Goal: Task Accomplishment & Management: Manage account settings

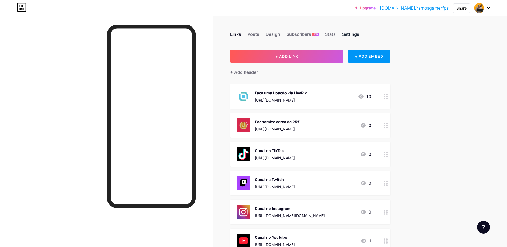
click at [352, 37] on div "Settings" at bounding box center [350, 36] width 17 height 10
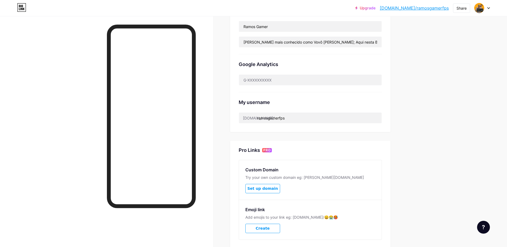
scroll to position [171, 0]
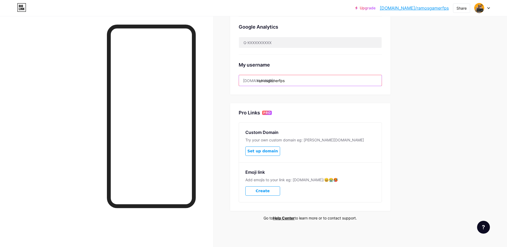
drag, startPoint x: 293, startPoint y: 81, endPoint x: 270, endPoint y: 79, distance: 22.8
click at [270, 79] on input "ramosgamerfps" at bounding box center [310, 80] width 143 height 11
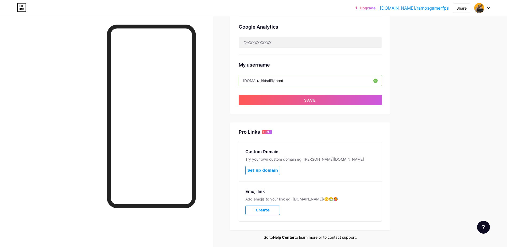
click at [281, 80] on input "ramosdumoont" at bounding box center [310, 80] width 143 height 11
type input "ramosdumont"
click at [328, 100] on button "Save" at bounding box center [310, 100] width 143 height 11
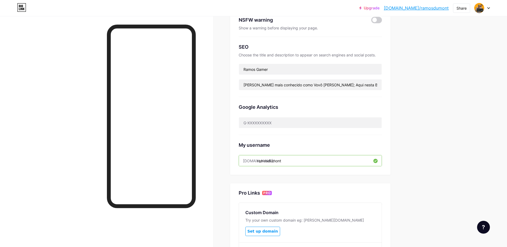
scroll to position [37, 0]
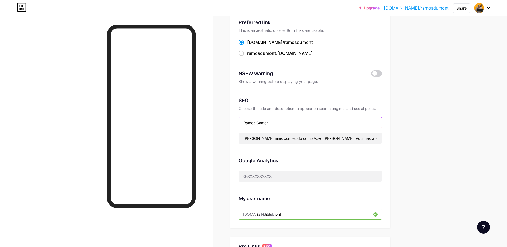
drag, startPoint x: 291, startPoint y: 121, endPoint x: 265, endPoint y: 121, distance: 25.6
click at [262, 121] on input "Ramos Gamer" at bounding box center [310, 122] width 143 height 11
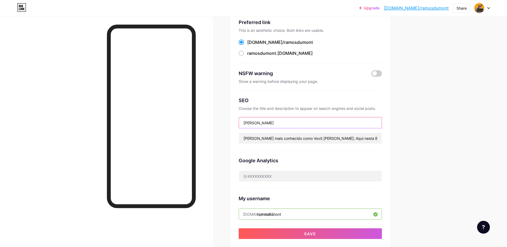
click at [261, 122] on input "[PERSON_NAME]" at bounding box center [310, 122] width 143 height 11
click at [270, 123] on input "[PERSON_NAME]" at bounding box center [310, 122] width 143 height 11
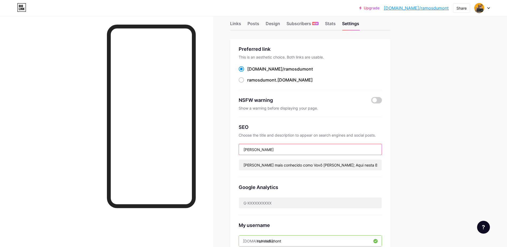
click at [269, 149] on input "[PERSON_NAME]" at bounding box center [310, 149] width 143 height 11
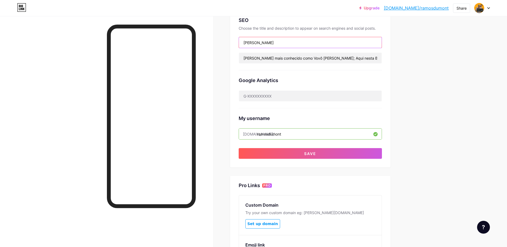
scroll to position [190, 0]
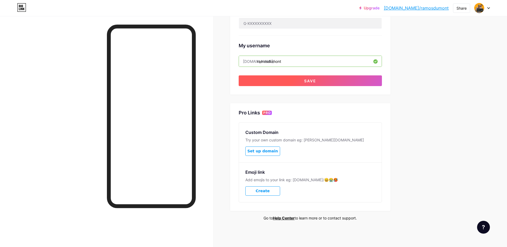
type input "[PERSON_NAME]"
click at [301, 82] on button "Save" at bounding box center [310, 80] width 143 height 11
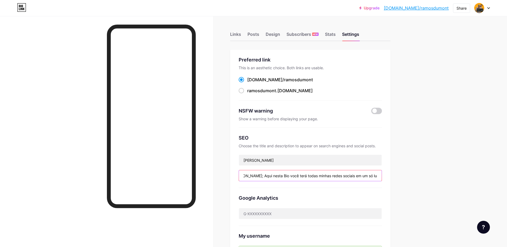
scroll to position [0, 96]
drag, startPoint x: 342, startPoint y: 176, endPoint x: 407, endPoint y: 179, distance: 65.0
click at [407, 179] on div "Links Posts Design Subscribers NEW Stats Settings Preferred link This is an aes…" at bounding box center [206, 217] width 413 height 402
click at [331, 35] on div "Stats" at bounding box center [330, 36] width 11 height 10
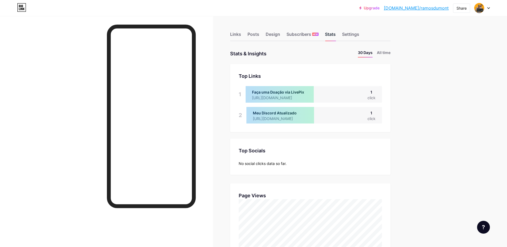
scroll to position [247, 507]
click at [299, 34] on div "Subscribers NEW" at bounding box center [302, 36] width 32 height 10
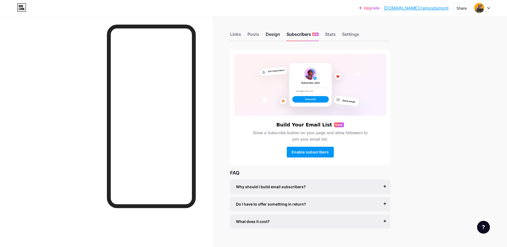
click at [278, 33] on div "Design" at bounding box center [273, 36] width 14 height 10
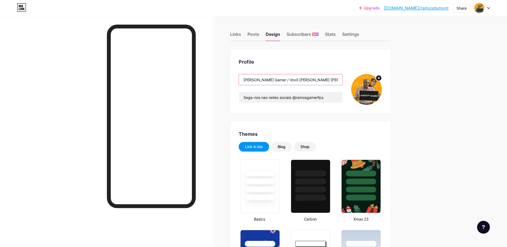
drag, startPoint x: 270, startPoint y: 80, endPoint x: 259, endPoint y: 79, distance: 11.3
click at [259, 79] on input "[PERSON_NAME] Gamer / Vovô [PERSON_NAME] [PERSON_NAME]" at bounding box center [290, 79] width 103 height 11
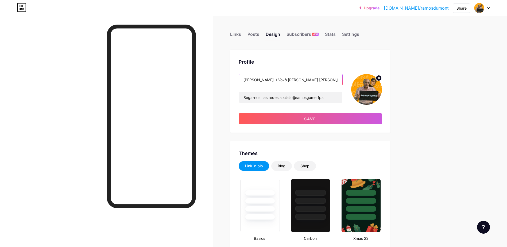
type input "[PERSON_NAME] / Vovô [PERSON_NAME] [PERSON_NAME]"
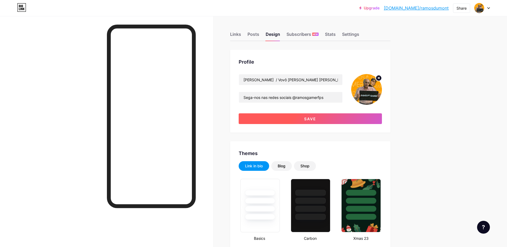
click at [313, 117] on span "Save" at bounding box center [310, 118] width 12 height 5
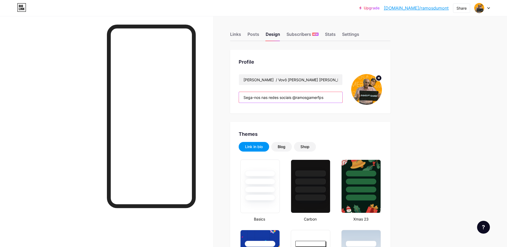
drag, startPoint x: 310, startPoint y: 99, endPoint x: 343, endPoint y: 98, distance: 33.2
click at [342, 98] on input "Sega-nos nas redes sociais @ramosgamerfps" at bounding box center [290, 97] width 103 height 11
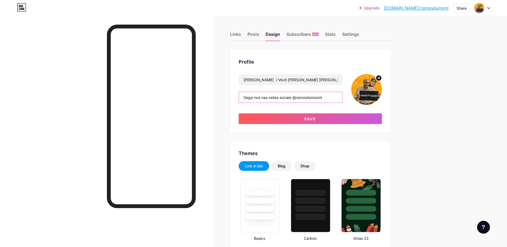
click at [318, 99] on input "Sega-nos nas redes sociais @ramosdumoont" at bounding box center [290, 97] width 103 height 11
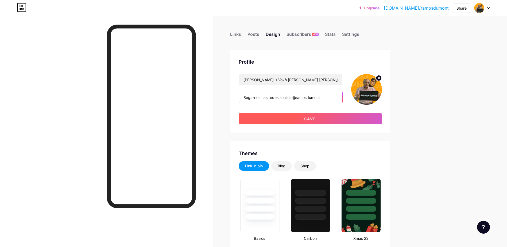
type input "Sega-nos nas redes sociais @ramosdumont"
click at [332, 119] on button "Save" at bounding box center [310, 118] width 143 height 11
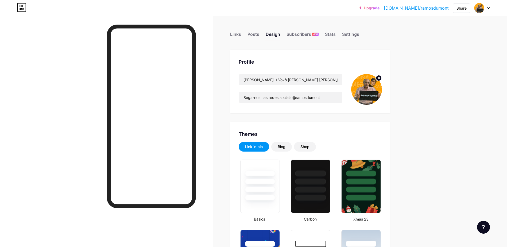
click at [379, 77] on circle at bounding box center [379, 78] width 6 height 6
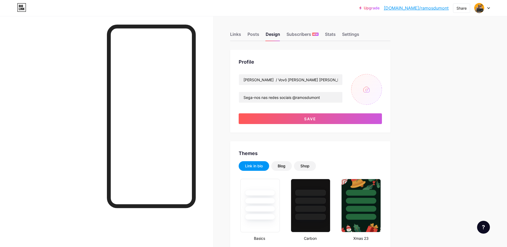
click at [372, 89] on input "file" at bounding box center [366, 89] width 31 height 31
type input "C:\fakepath\RamosGamer.png"
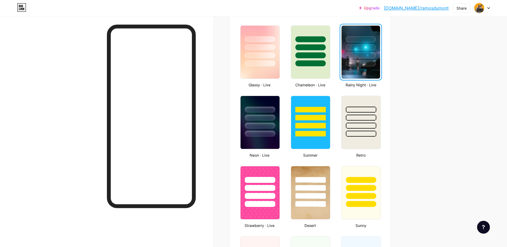
scroll to position [321, 0]
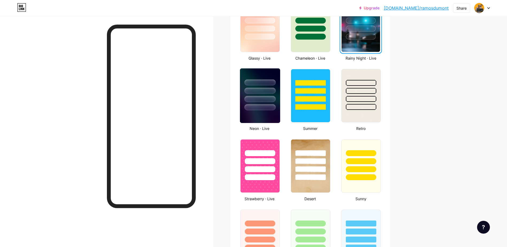
click at [274, 110] on div at bounding box center [259, 107] width 31 height 6
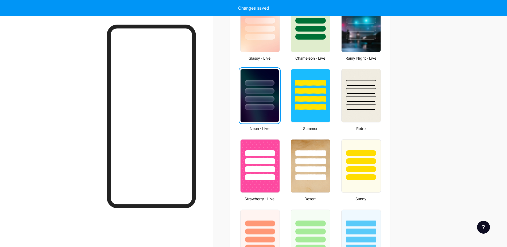
click at [277, 109] on div at bounding box center [259, 89] width 38 height 41
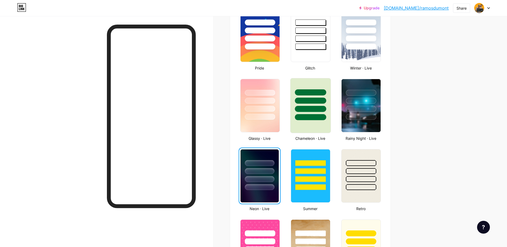
scroll to position [294, 0]
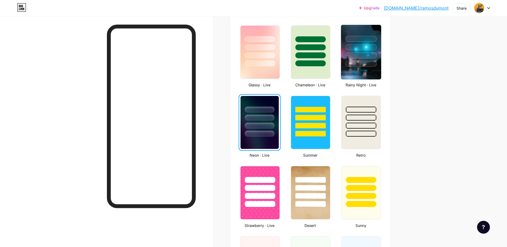
click at [361, 66] on div at bounding box center [360, 64] width 31 height 6
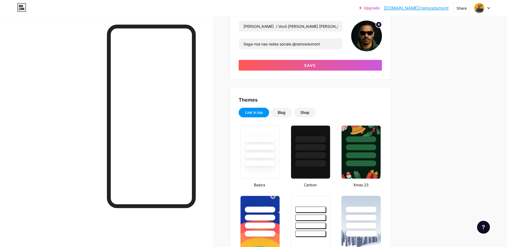
scroll to position [0, 0]
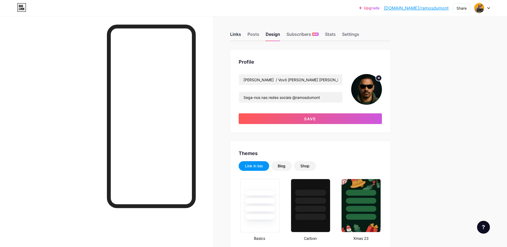
click at [239, 35] on div "Links" at bounding box center [235, 36] width 11 height 10
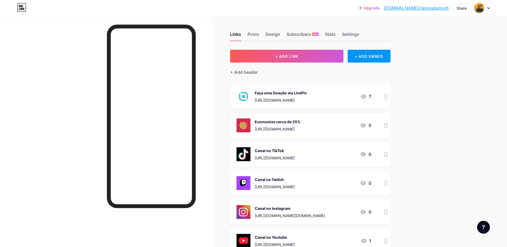
click at [387, 96] on icon at bounding box center [386, 96] width 4 height 5
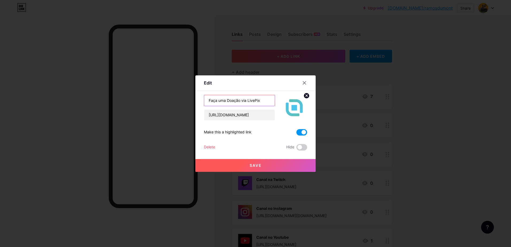
drag, startPoint x: 262, startPoint y: 100, endPoint x: 180, endPoint y: 103, distance: 81.8
click at [181, 103] on div "Edit Content YouTube Play YouTube video without leaving your page. ADD Vimeo Pl…" at bounding box center [255, 123] width 511 height 247
click at [256, 101] on input "Mandar mensagem de voooz" at bounding box center [239, 100] width 71 height 11
drag, startPoint x: 258, startPoint y: 100, endPoint x: 202, endPoint y: 108, distance: 56.6
click at [204, 108] on div "Mandar mensagem de voz [URL][DOMAIN_NAME]" at bounding box center [239, 108] width 71 height 26
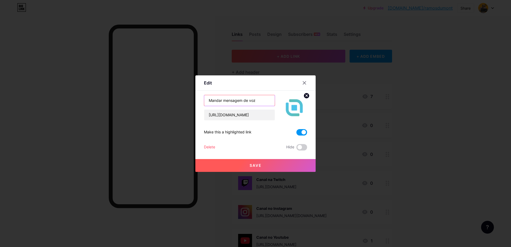
click at [261, 103] on input "Mandar mensagem de voz" at bounding box center [239, 100] width 71 height 11
drag, startPoint x: 256, startPoint y: 102, endPoint x: 203, endPoint y: 101, distance: 53.7
click at [204, 101] on input "Mandar mensagem de voz" at bounding box center [239, 100] width 71 height 11
paste input "enviar mensagens"
click at [210, 101] on input "enviar mensagens de voz" at bounding box center [239, 100] width 71 height 11
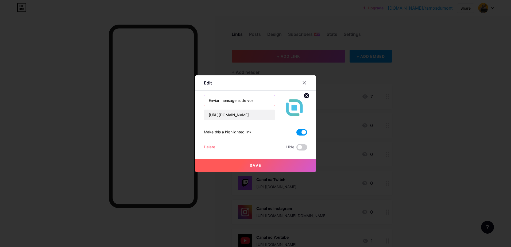
click at [223, 101] on input "Enviar mensagens de voz" at bounding box center [239, 100] width 71 height 11
click at [248, 101] on input "Enviar Mensagens de voz" at bounding box center [239, 100] width 71 height 11
type input "Enviar Mensagens de Voz"
click at [266, 165] on button "Save" at bounding box center [255, 165] width 120 height 13
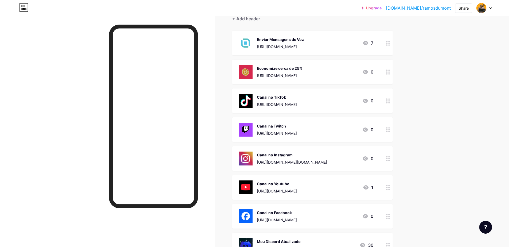
scroll to position [27, 0]
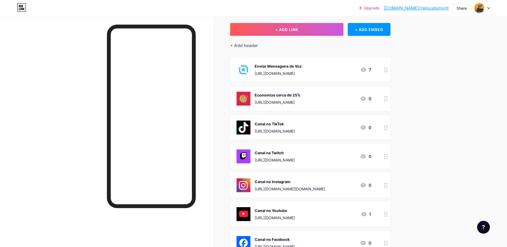
click at [387, 128] on icon at bounding box center [386, 127] width 4 height 5
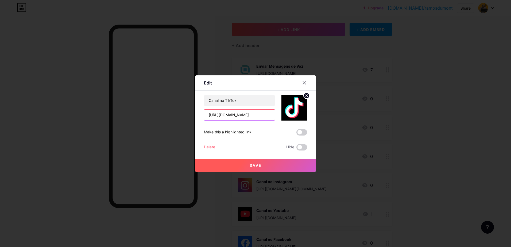
scroll to position [0, 13]
drag, startPoint x: 253, startPoint y: 115, endPoint x: 321, endPoint y: 116, distance: 68.1
click at [321, 116] on div "Edit Content YouTube Play YouTube video without leaving your page. ADD Vimeo Pl…" at bounding box center [255, 123] width 511 height 247
paste input "@ramosdumont"
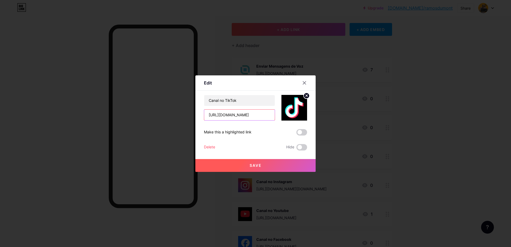
scroll to position [0, 9]
type input "[URL][DOMAIN_NAME]"
click at [274, 165] on button "Save" at bounding box center [255, 165] width 120 height 13
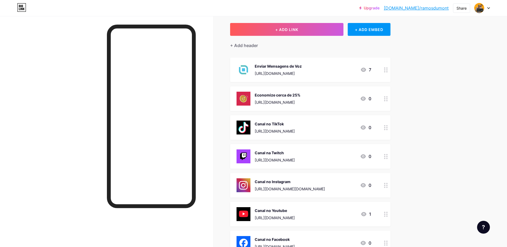
click at [387, 158] on icon at bounding box center [386, 156] width 4 height 5
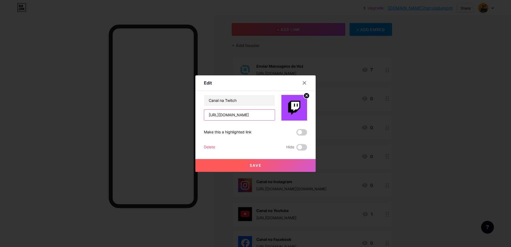
scroll to position [0, 6]
drag, startPoint x: 246, startPoint y: 115, endPoint x: 364, endPoint y: 124, distance: 118.5
click at [364, 124] on div "Edit Content YouTube Play YouTube video without leaving your page. ADD Vimeo Pl…" at bounding box center [255, 123] width 511 height 247
paste input "@ramosdumont"
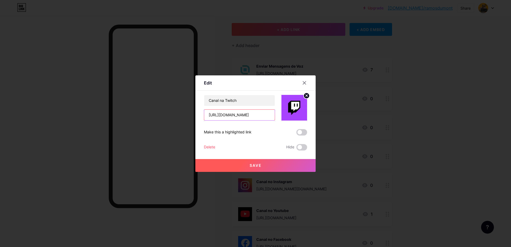
click at [243, 117] on input "[URL][DOMAIN_NAME]" at bounding box center [239, 115] width 71 height 11
type input "[URL][DOMAIN_NAME]"
click at [273, 163] on button "Save" at bounding box center [255, 165] width 120 height 13
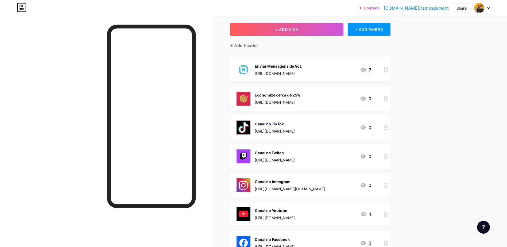
click at [387, 185] on icon at bounding box center [386, 185] width 4 height 5
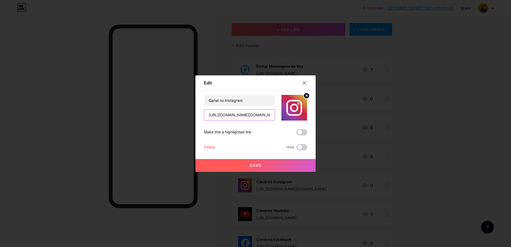
scroll to position [0, 17]
drag, startPoint x: 257, startPoint y: 115, endPoint x: 351, endPoint y: 118, distance: 94.1
click at [351, 118] on div "Edit Content YouTube Play YouTube video without leaving your page. ADD Vimeo Pl…" at bounding box center [255, 123] width 511 height 247
paste input "@ramosdumont"
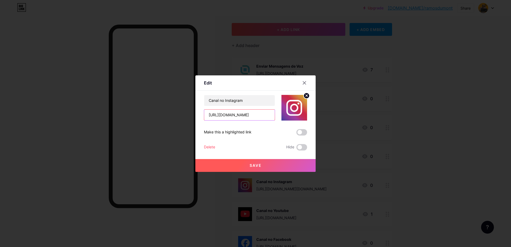
click at [256, 114] on input "[URL][DOMAIN_NAME]" at bounding box center [239, 115] width 71 height 11
click at [255, 114] on input "[URL][DOMAIN_NAME]" at bounding box center [239, 115] width 71 height 11
type input "[URL][DOMAIN_NAME][PERSON_NAME][DOMAIN_NAME][PERSON_NAME]"
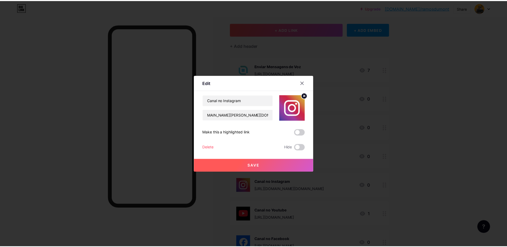
scroll to position [0, 0]
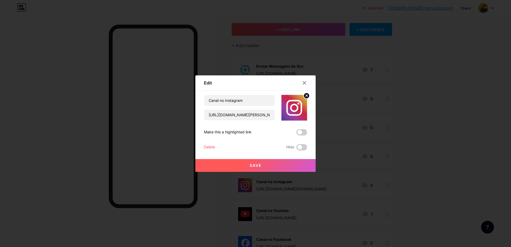
click at [268, 164] on button "Save" at bounding box center [255, 165] width 120 height 13
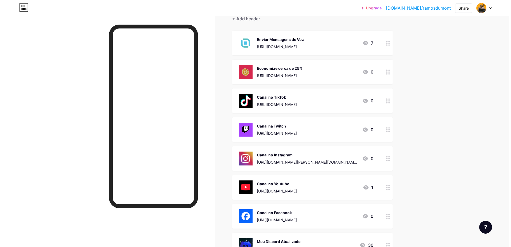
scroll to position [134, 0]
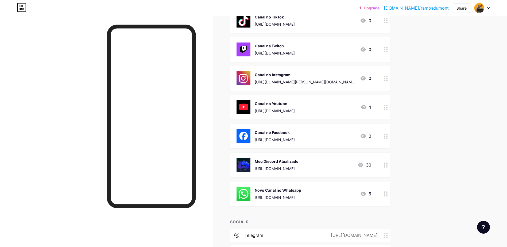
click at [386, 135] on icon at bounding box center [386, 136] width 4 height 5
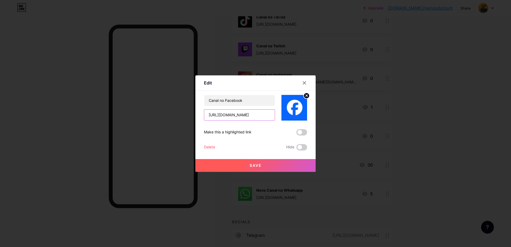
scroll to position [0, 15]
drag, startPoint x: 256, startPoint y: 115, endPoint x: 382, endPoint y: 124, distance: 125.9
click at [382, 124] on div "Edit Content YouTube Play YouTube video without leaving your page. ADD Vimeo Pl…" at bounding box center [255, 123] width 511 height 247
paste input "@ramosdumont"
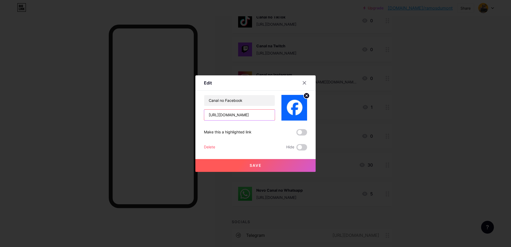
click at [243, 114] on input "[URL][DOMAIN_NAME]" at bounding box center [239, 115] width 71 height 11
type input "[URL][DOMAIN_NAME]"
click at [266, 168] on button "Save" at bounding box center [255, 165] width 120 height 13
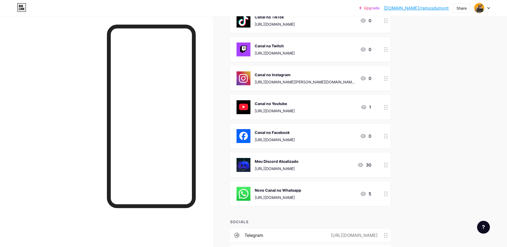
click at [384, 106] on div at bounding box center [385, 107] width 9 height 25
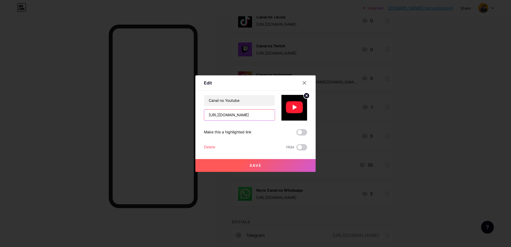
scroll to position [0, 17]
drag, startPoint x: 253, startPoint y: 115, endPoint x: 360, endPoint y: 120, distance: 107.0
click at [360, 120] on div "Edit Content YouTube Play YouTube video without leaving your page. ADD Vimeo Pl…" at bounding box center [255, 123] width 511 height 247
paste input "dumont"
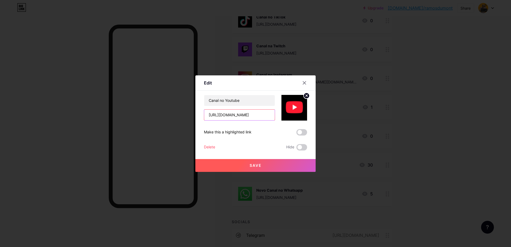
type input "[URL][DOMAIN_NAME]"
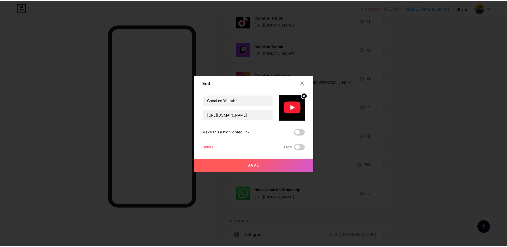
scroll to position [0, 0]
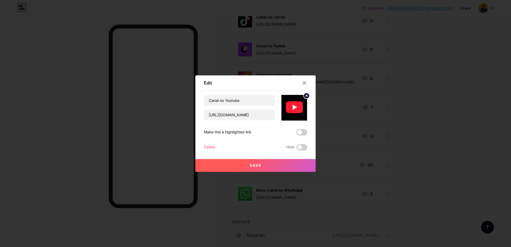
click at [254, 166] on span "Save" at bounding box center [256, 165] width 12 height 5
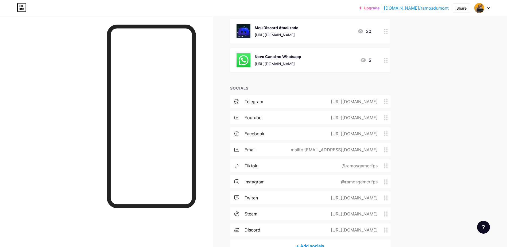
scroll to position [294, 0]
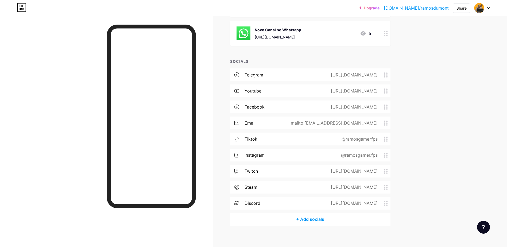
click at [384, 74] on div "[URL][DOMAIN_NAME]" at bounding box center [353, 75] width 62 height 6
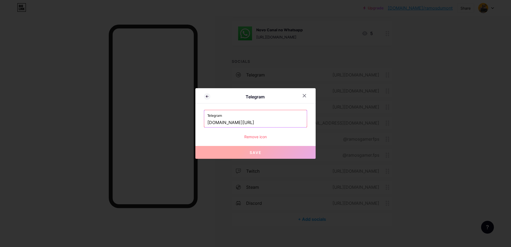
drag, startPoint x: 216, startPoint y: 122, endPoint x: 337, endPoint y: 132, distance: 121.2
click at [336, 134] on div "Telegram Telegram [DOMAIN_NAME][URL] Remove icon Save" at bounding box center [255, 123] width 511 height 247
paste input "@ramosdumont"
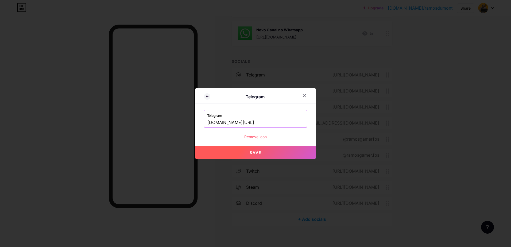
click at [221, 121] on input "[DOMAIN_NAME][URL]" at bounding box center [255, 122] width 96 height 9
click at [220, 120] on input "[DOMAIN_NAME][URL]" at bounding box center [255, 122] width 96 height 9
click at [255, 155] on button "Save" at bounding box center [255, 152] width 120 height 13
type input "[URL][DOMAIN_NAME]"
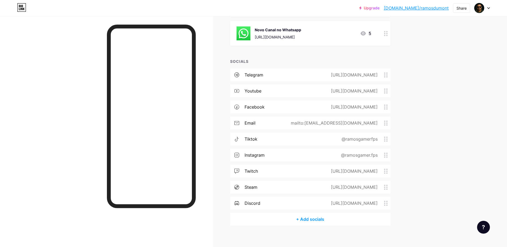
click at [384, 89] on div "[URL][DOMAIN_NAME]" at bounding box center [353, 91] width 62 height 6
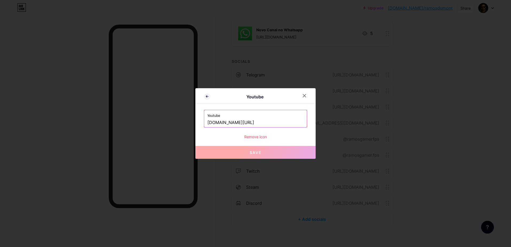
drag, startPoint x: 245, startPoint y: 124, endPoint x: 417, endPoint y: 142, distance: 173.3
click at [417, 140] on div "Youtube Youtube [DOMAIN_NAME][URL] Remove icon Save" at bounding box center [255, 123] width 511 height 247
paste input "dumont"
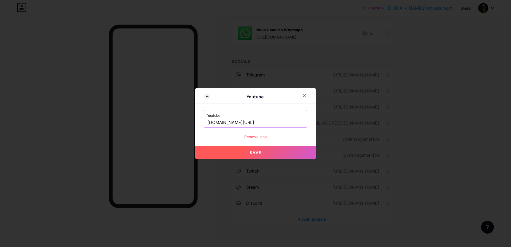
click at [294, 151] on button "Save" at bounding box center [255, 152] width 120 height 13
type input "[URL][DOMAIN_NAME]"
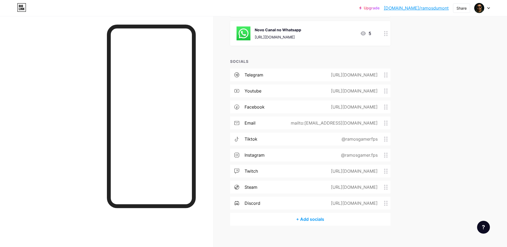
click at [387, 106] on icon at bounding box center [386, 106] width 4 height 5
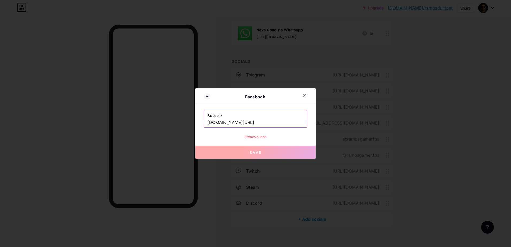
drag, startPoint x: 247, startPoint y: 121, endPoint x: 384, endPoint y: 125, distance: 137.4
click at [384, 125] on div "Facebook Facebook [DOMAIN_NAME][URL] Remove icon Save" at bounding box center [255, 123] width 511 height 247
paste input "@ramosdumont"
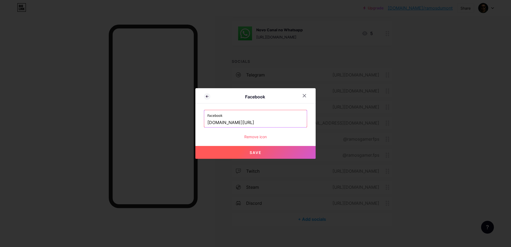
click at [251, 123] on input "[DOMAIN_NAME][URL]" at bounding box center [255, 122] width 96 height 9
click at [261, 151] on button "Save" at bounding box center [255, 152] width 120 height 13
type input "[URL][DOMAIN_NAME]"
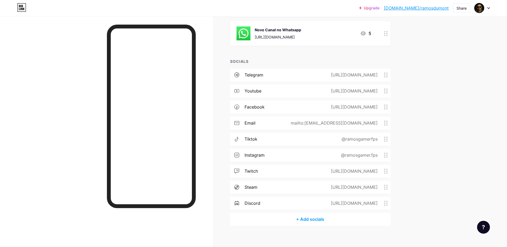
click at [385, 139] on circle at bounding box center [384, 138] width 1 height 1
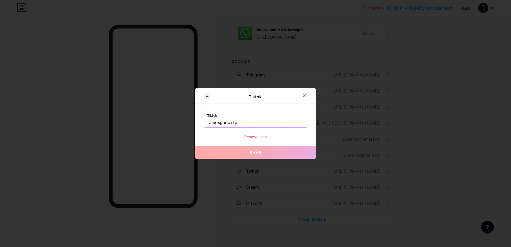
drag, startPoint x: 249, startPoint y: 125, endPoint x: 177, endPoint y: 122, distance: 72.2
click at [177, 122] on div "Tiktok Tiktok ramosgamerfps Remove icon Save" at bounding box center [255, 123] width 511 height 247
paste input "@ramosdumont"
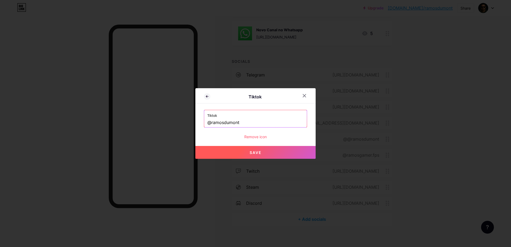
drag, startPoint x: 209, startPoint y: 122, endPoint x: 166, endPoint y: 120, distance: 43.6
click at [166, 120] on div "Tiktok Tiktok @ramosdumont Remove icon Save" at bounding box center [255, 123] width 511 height 247
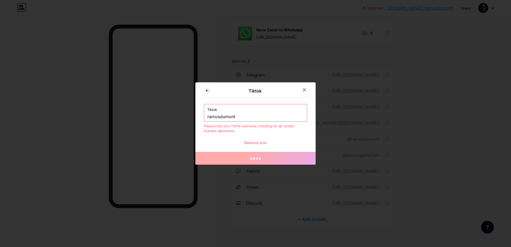
drag, startPoint x: 246, startPoint y: 117, endPoint x: 143, endPoint y: 110, distance: 103.1
click at [143, 110] on div "Tiktok Tiktok ramosdumont Please enter your TikTok username, including the '@' …" at bounding box center [255, 123] width 511 height 247
paste input "@"
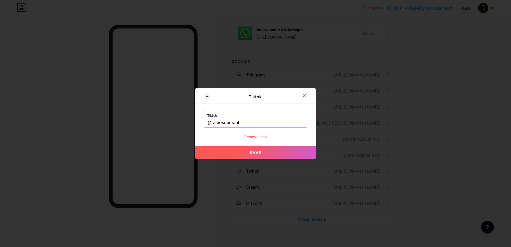
click at [240, 153] on button "Save" at bounding box center [255, 152] width 120 height 13
type input "[URL][DOMAIN_NAME]"
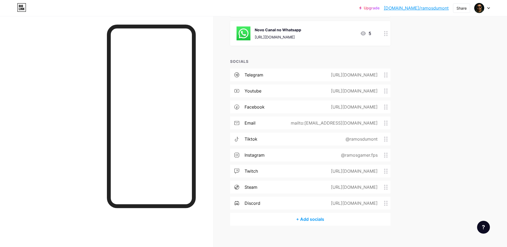
click at [387, 156] on icon at bounding box center [386, 155] width 4 height 5
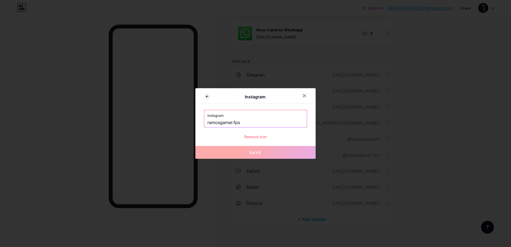
drag, startPoint x: 247, startPoint y: 122, endPoint x: 143, endPoint y: 121, distance: 104.2
click at [143, 121] on div "Instagram Instagram ramosgamer.fps Remove icon Save" at bounding box center [255, 123] width 511 height 247
paste input "@ramosdumont"
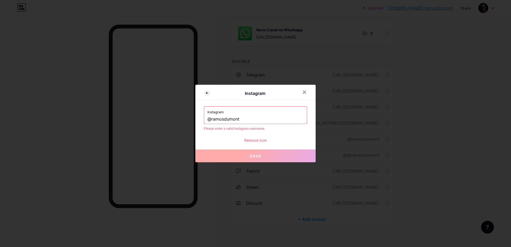
drag, startPoint x: 209, startPoint y: 119, endPoint x: 173, endPoint y: 115, distance: 36.6
click at [176, 116] on div "Instagram Instagram @ramosdumont Please enter a valid Instagram username. Remov…" at bounding box center [255, 123] width 511 height 247
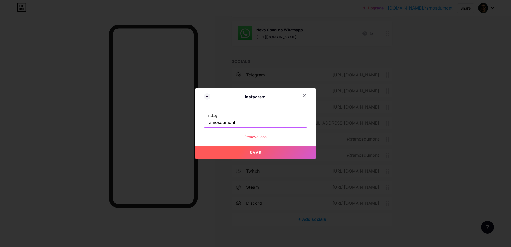
click at [218, 122] on input "ramosdumont" at bounding box center [255, 122] width 96 height 9
click at [249, 147] on button "Save" at bounding box center [255, 152] width 120 height 13
type input "[URL][DOMAIN_NAME][PERSON_NAME][DOMAIN_NAME][PERSON_NAME]"
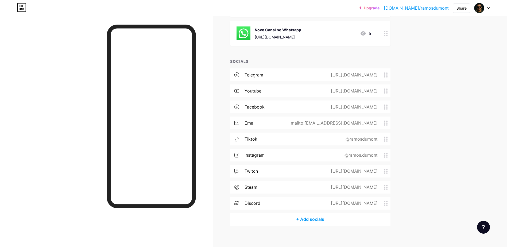
click at [386, 171] on icon at bounding box center [386, 171] width 4 height 5
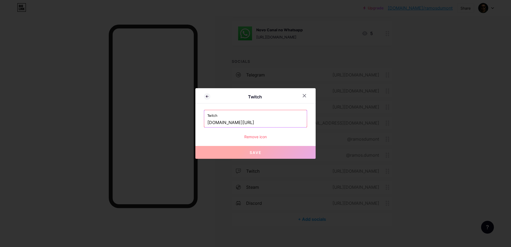
drag, startPoint x: 277, startPoint y: 121, endPoint x: 236, endPoint y: 120, distance: 40.9
click at [236, 120] on input "[DOMAIN_NAME][URL]" at bounding box center [255, 122] width 96 height 9
paste input "@ramosdumont"
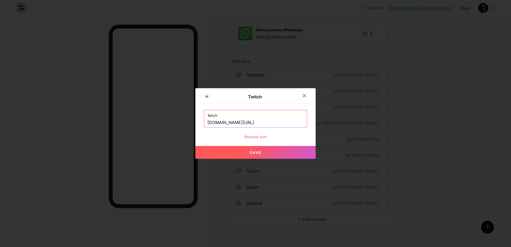
click at [240, 122] on input "[DOMAIN_NAME][URL]" at bounding box center [255, 122] width 96 height 9
click at [246, 150] on button "Save" at bounding box center [255, 152] width 120 height 13
type input "[URL][DOMAIN_NAME]"
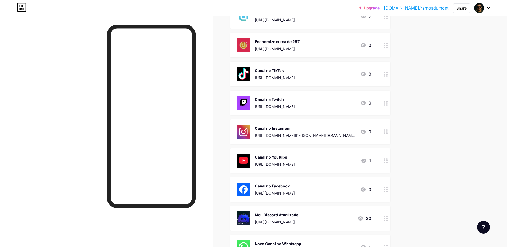
scroll to position [0, 0]
